Goal: Task Accomplishment & Management: Use online tool/utility

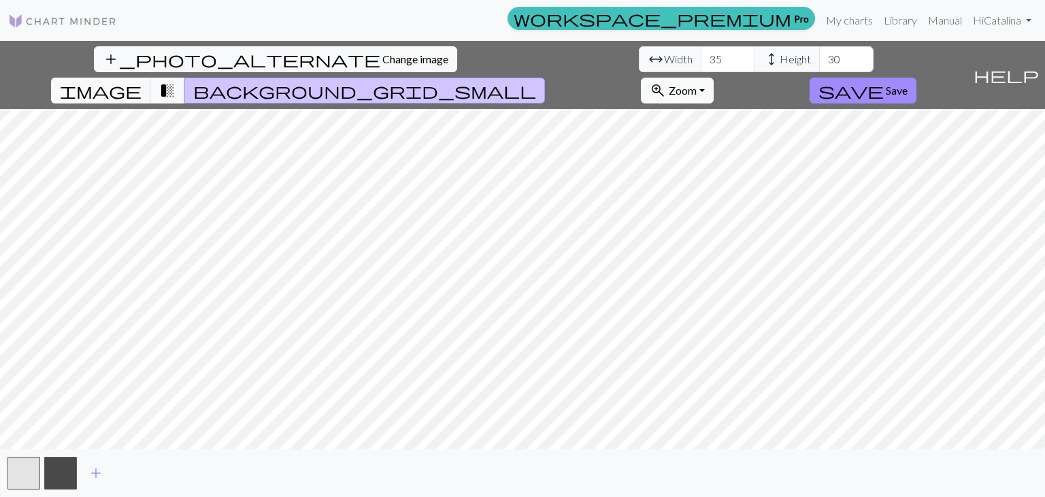
click at [94, 29] on img at bounding box center [62, 21] width 109 height 16
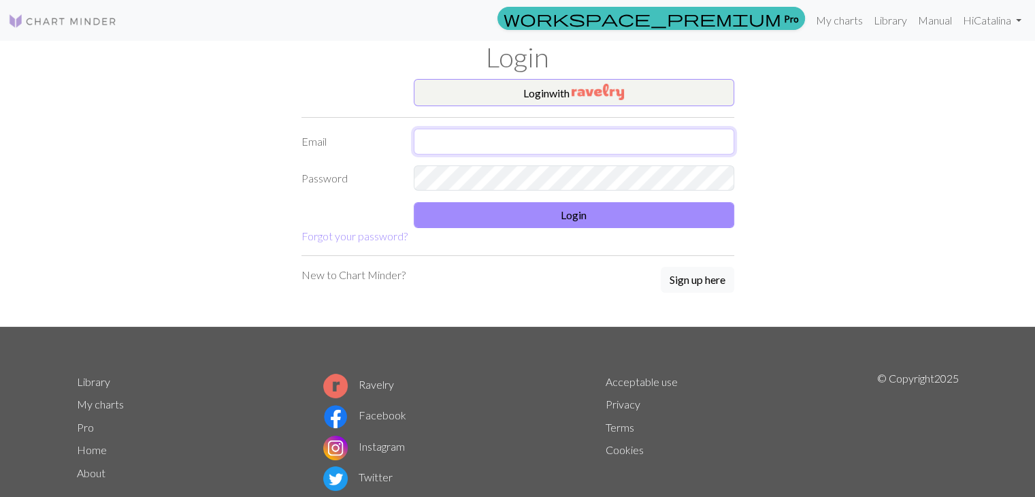
click at [551, 135] on input "text" at bounding box center [574, 142] width 321 height 26
type input "catavargasmackay2006@gmail.com"
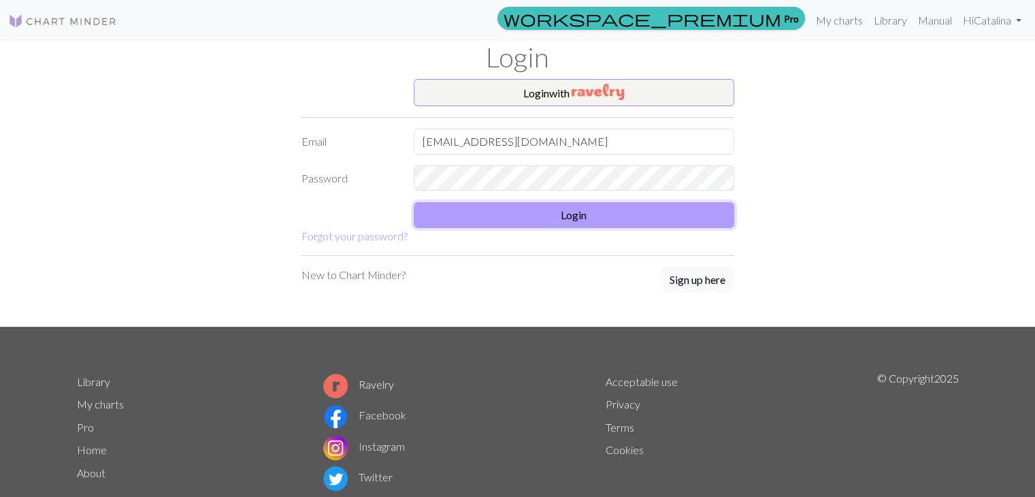
click at [456, 218] on button "Login" at bounding box center [574, 215] width 321 height 26
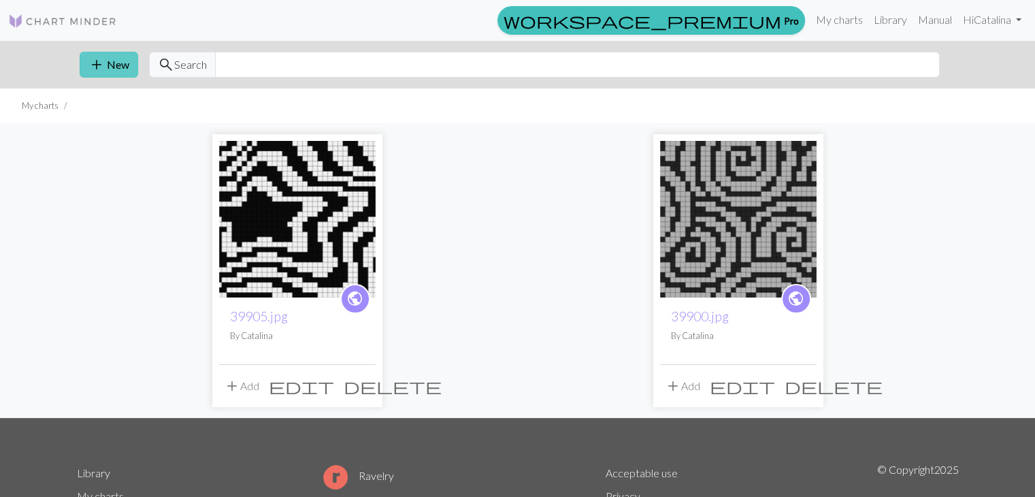
click at [120, 67] on button "add New" at bounding box center [109, 65] width 59 height 26
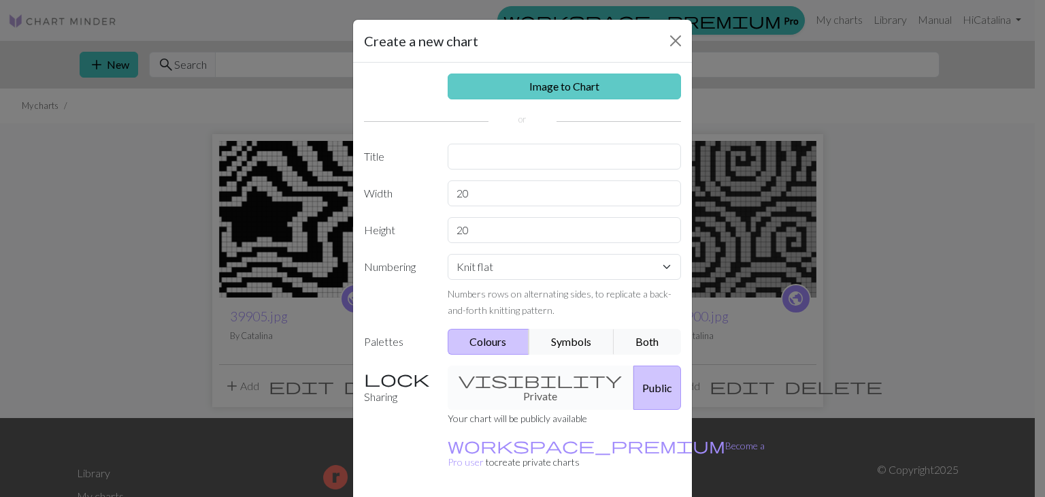
click at [491, 94] on link "Image to Chart" at bounding box center [565, 87] width 234 height 26
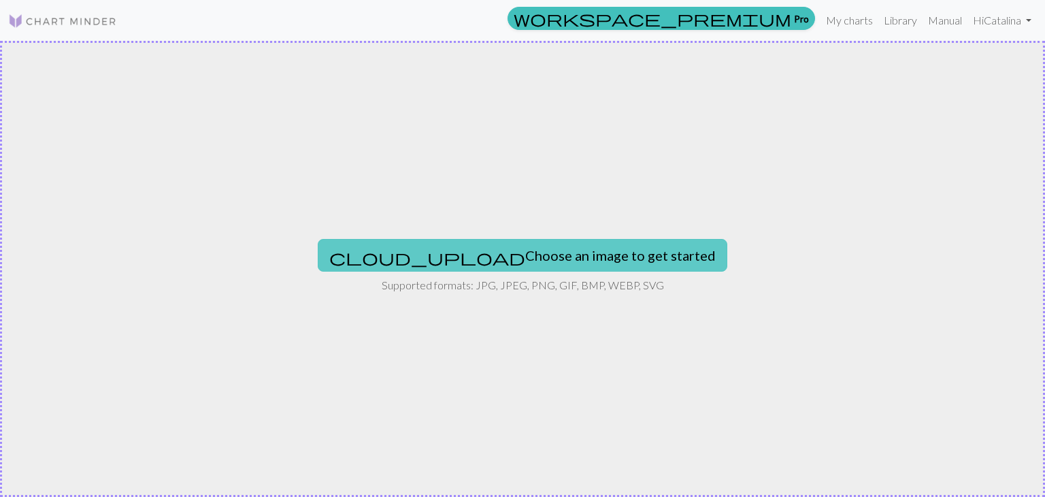
click at [497, 239] on button "cloud_upload Choose an image to get started" at bounding box center [523, 255] width 410 height 33
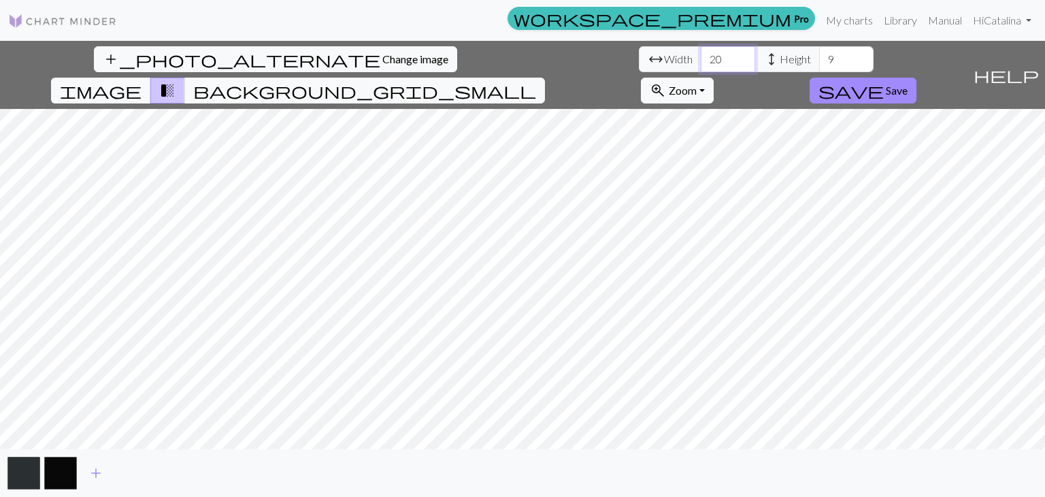
click at [701, 59] on input "20" at bounding box center [728, 59] width 54 height 26
type input "2"
type input "70"
click at [819, 62] on input "9" at bounding box center [846, 59] width 54 height 26
type input "30"
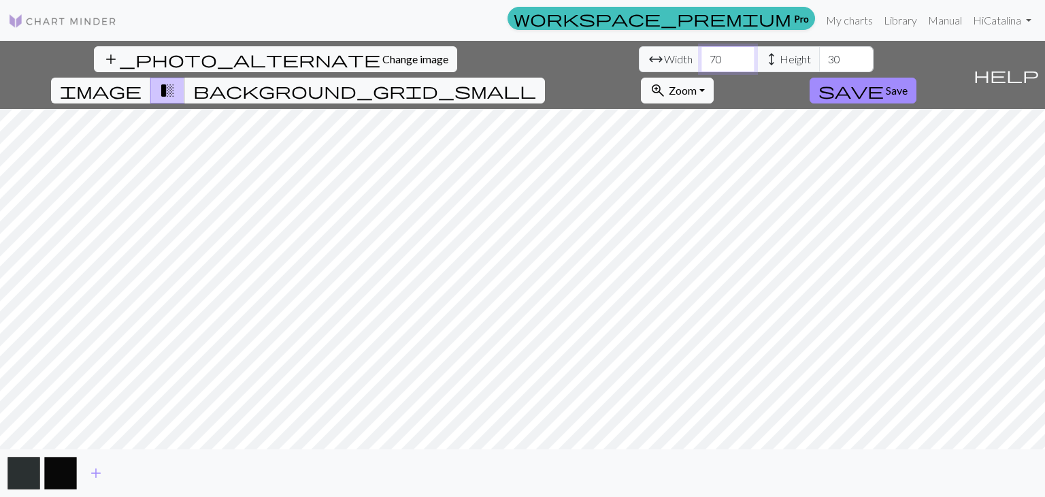
click at [701, 58] on input "70" at bounding box center [728, 59] width 54 height 26
type input "7"
click at [536, 81] on span "background_grid_small" at bounding box center [364, 90] width 343 height 19
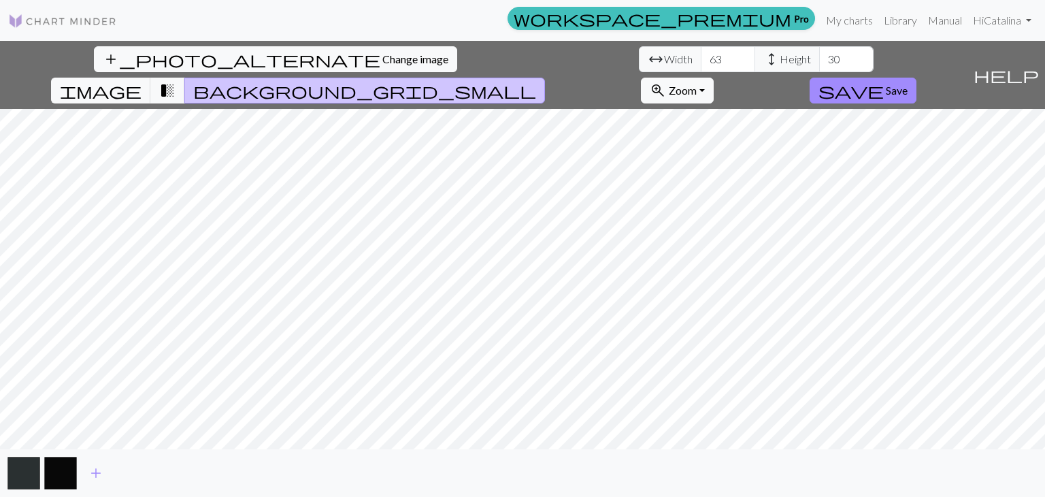
click at [517, 457] on div "add_photo_alternate Change image arrow_range Width 63 height Height 30 image tr…" at bounding box center [522, 269] width 1045 height 456
click at [701, 61] on input "63" at bounding box center [728, 59] width 54 height 26
type input "6"
type input "85"
click at [80, 20] on img at bounding box center [62, 21] width 109 height 16
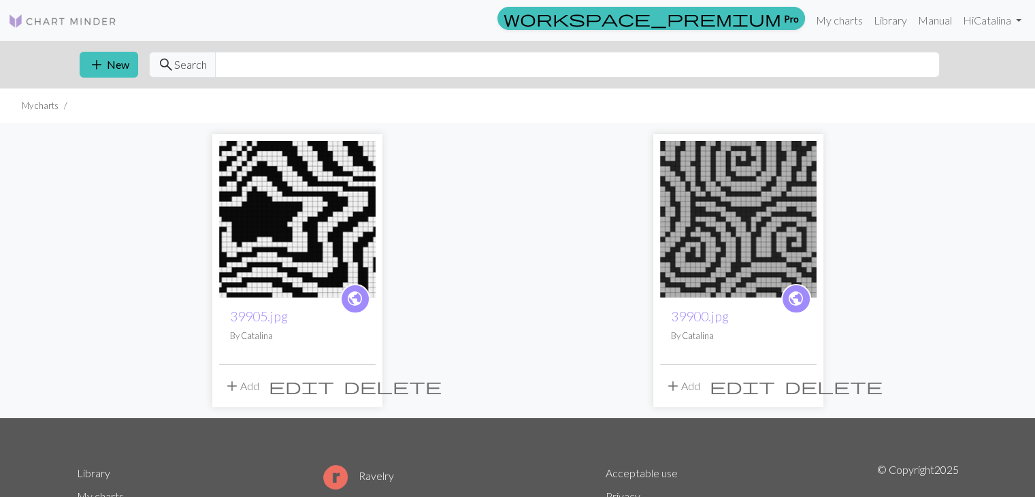
click at [728, 247] on img at bounding box center [738, 219] width 157 height 157
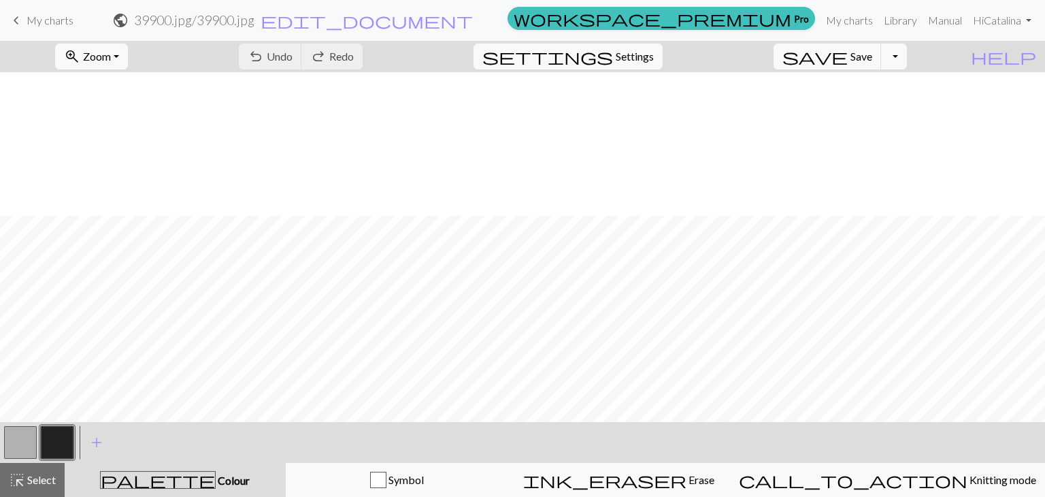
scroll to position [144, 0]
click at [157, 471] on div "palette Colour Colour" at bounding box center [175, 480] width 205 height 18
click at [392, 468] on button "Symbol" at bounding box center [397, 480] width 223 height 34
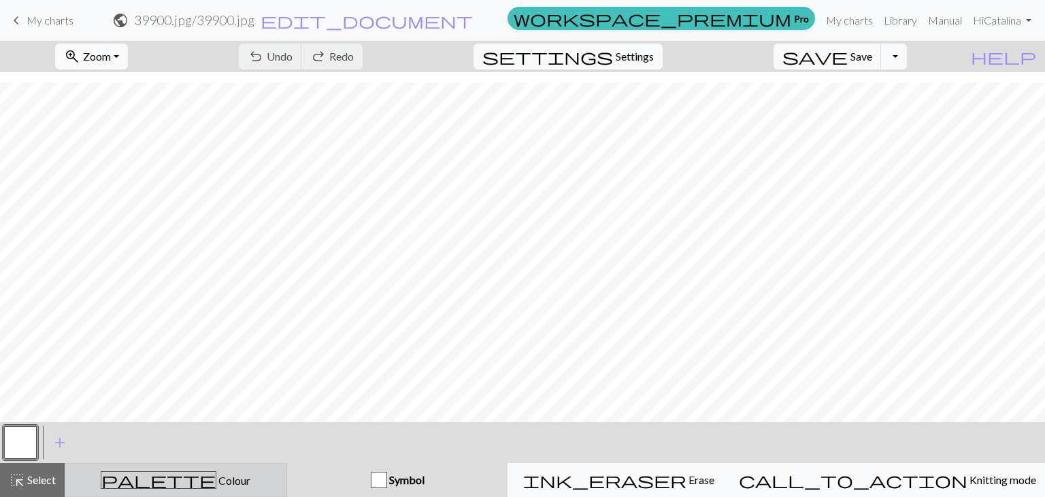
click at [155, 481] on div "palette Colour Colour" at bounding box center [176, 480] width 205 height 18
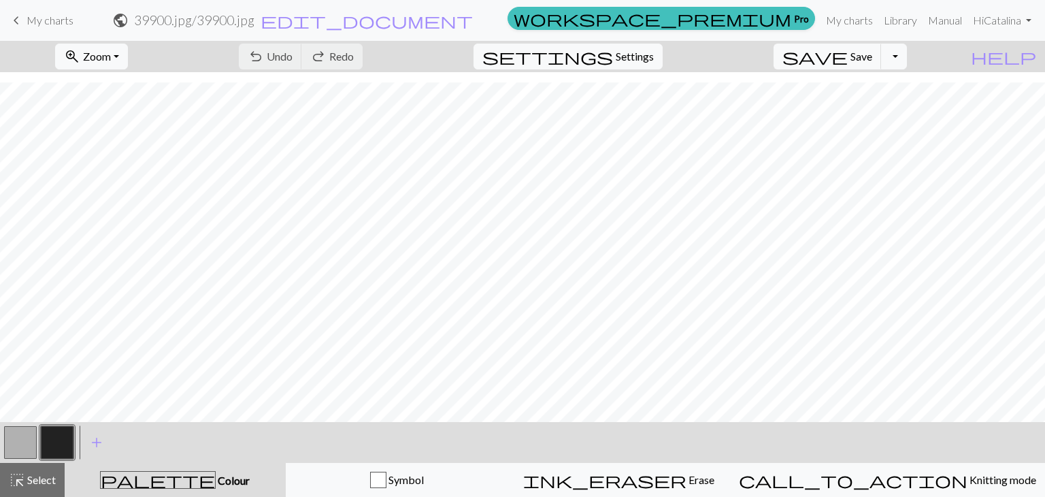
click at [55, 439] on button "button" at bounding box center [57, 442] width 33 height 33
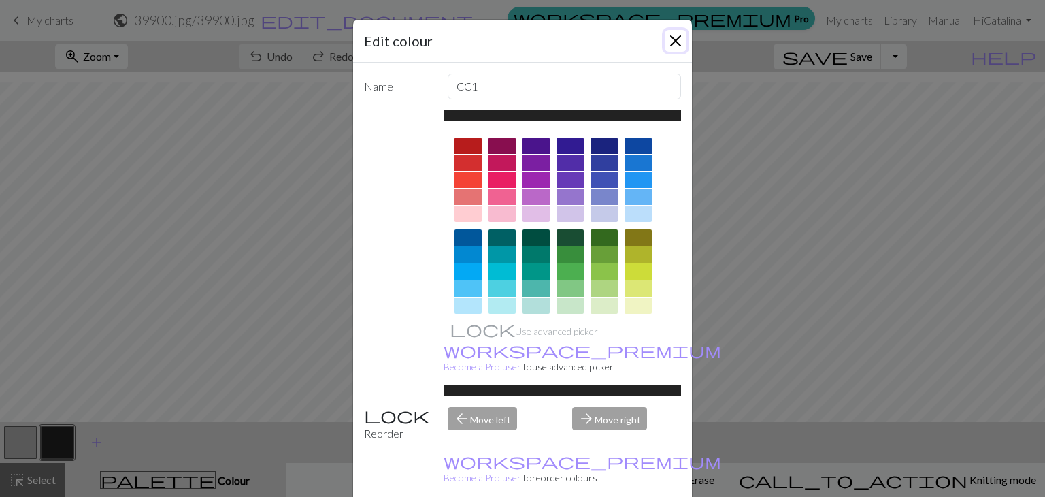
click at [668, 31] on button "Close" at bounding box center [676, 41] width 22 height 22
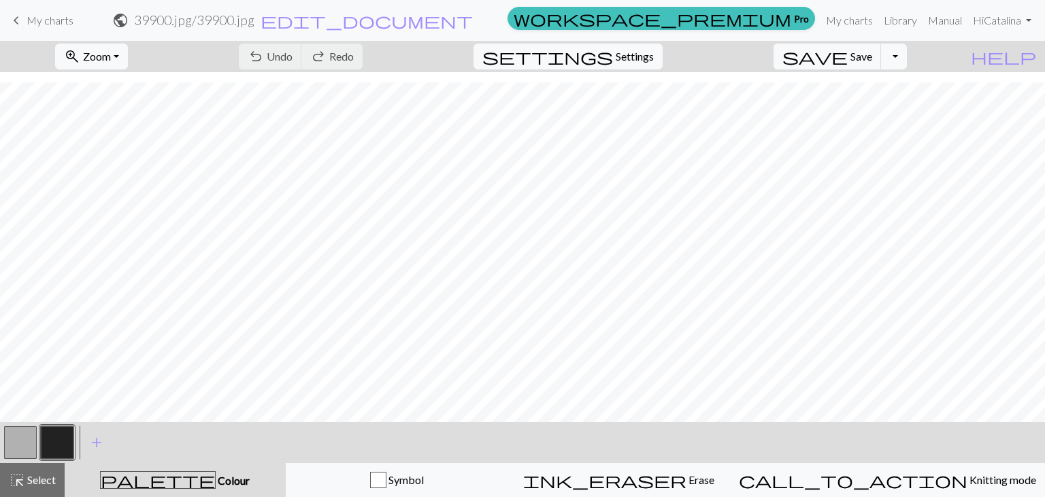
click at [18, 439] on button "button" at bounding box center [20, 442] width 33 height 33
click at [53, 440] on button "button" at bounding box center [57, 442] width 33 height 33
click at [28, 433] on button "button" at bounding box center [20, 442] width 33 height 33
click at [44, 478] on span "Select" at bounding box center [40, 479] width 31 height 13
click at [46, 428] on button "button" at bounding box center [57, 442] width 33 height 33
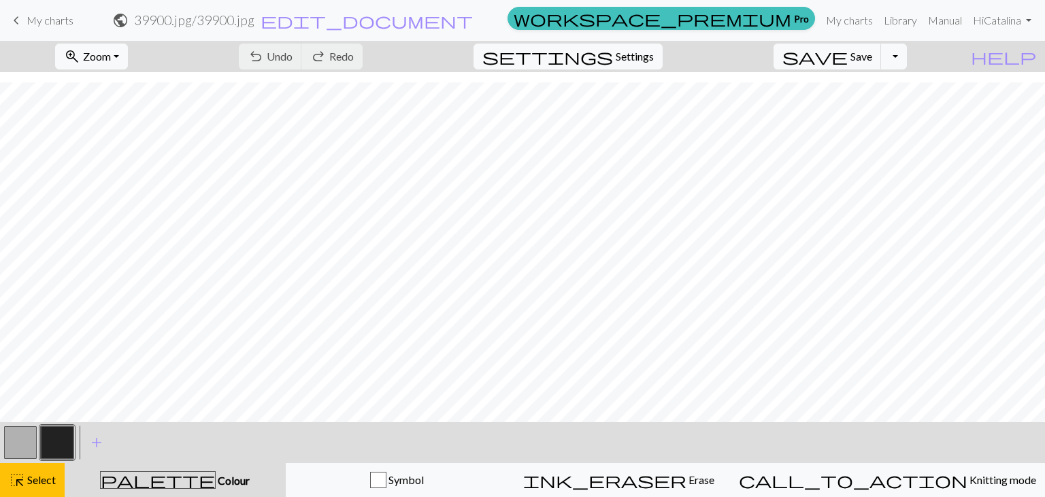
click at [14, 445] on button "button" at bounding box center [20, 442] width 33 height 33
click at [145, 479] on div "palette Colour Colour" at bounding box center [175, 480] width 205 height 18
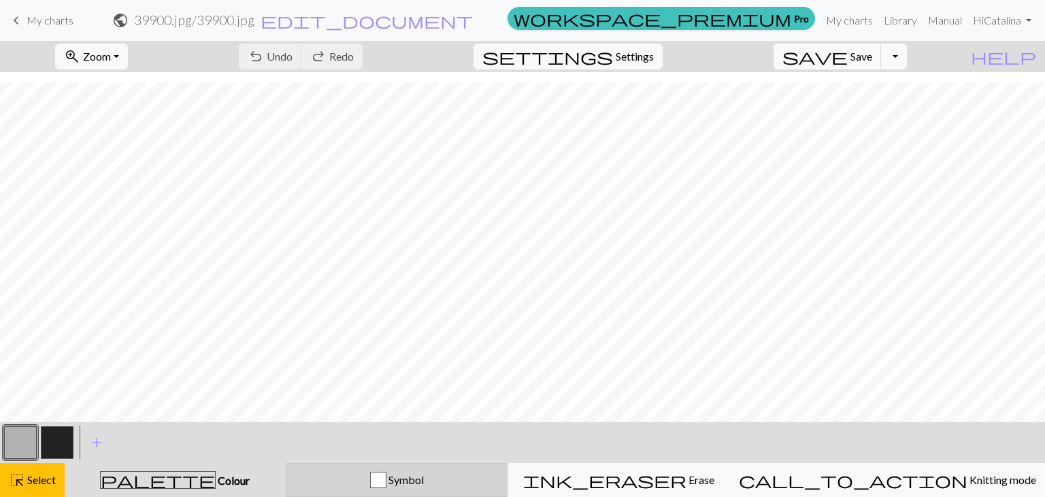
click at [365, 480] on div "Symbol" at bounding box center [397, 480] width 205 height 16
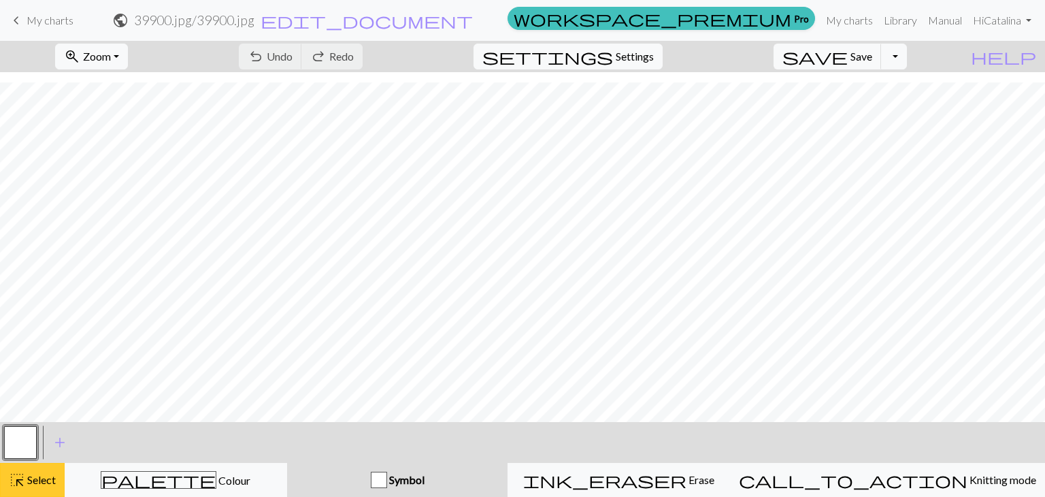
click at [22, 475] on span "highlight_alt" at bounding box center [17, 479] width 16 height 19
